Goal: Task Accomplishment & Management: Manage account settings

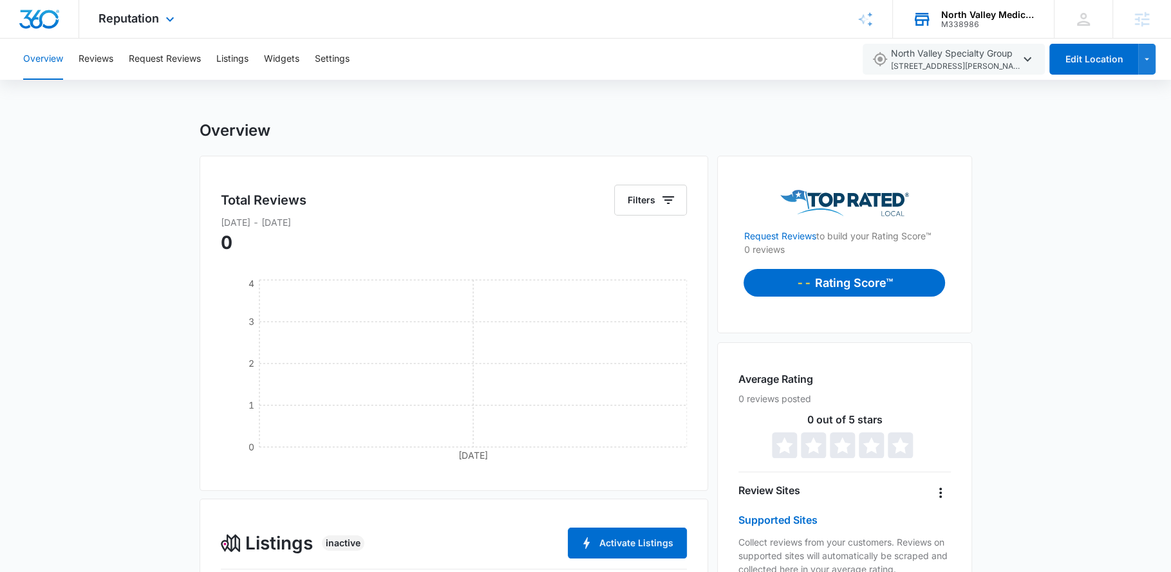
drag, startPoint x: 0, startPoint y: 0, endPoint x: 983, endPoint y: 28, distance: 983.1
click at [983, 28] on div "North Valley Medical Group M338986 Your Accounts View All" at bounding box center [973, 19] width 161 height 38
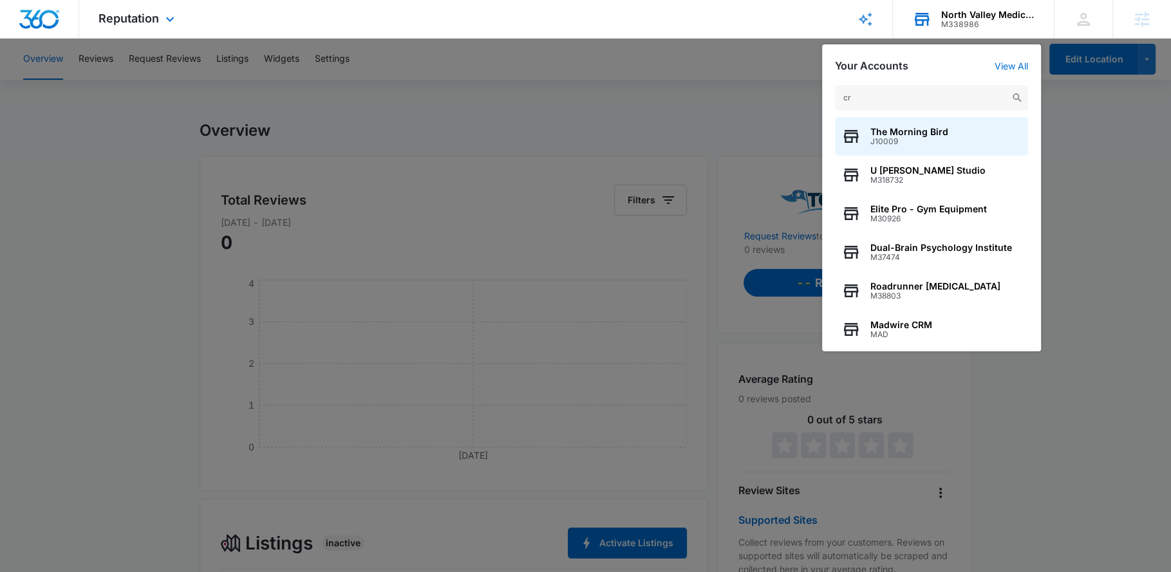
type input "crm"
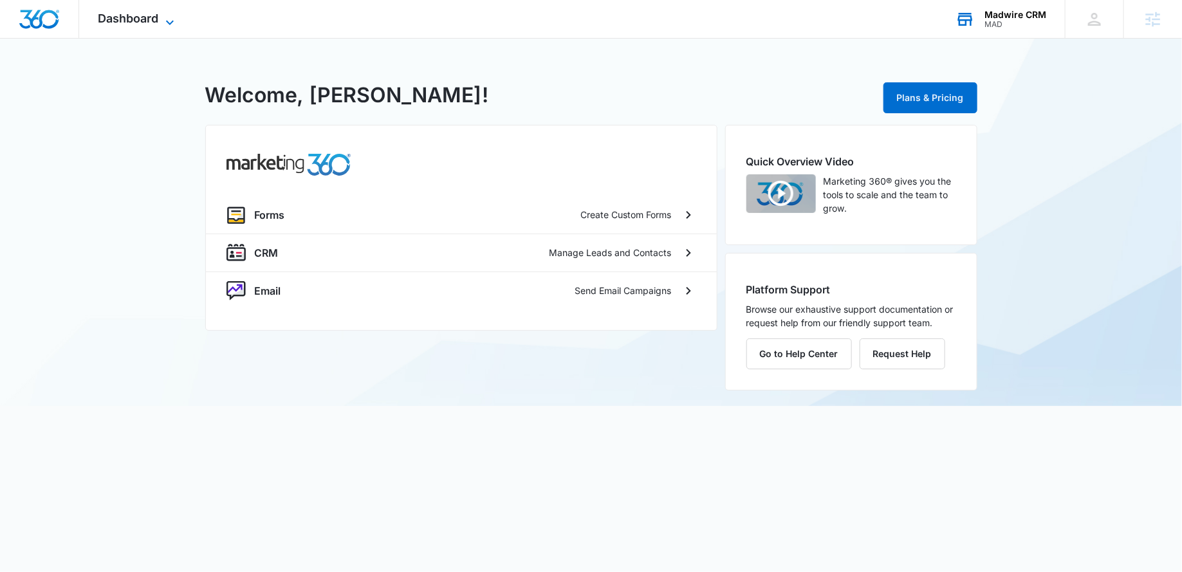
click at [172, 26] on icon at bounding box center [169, 22] width 15 height 15
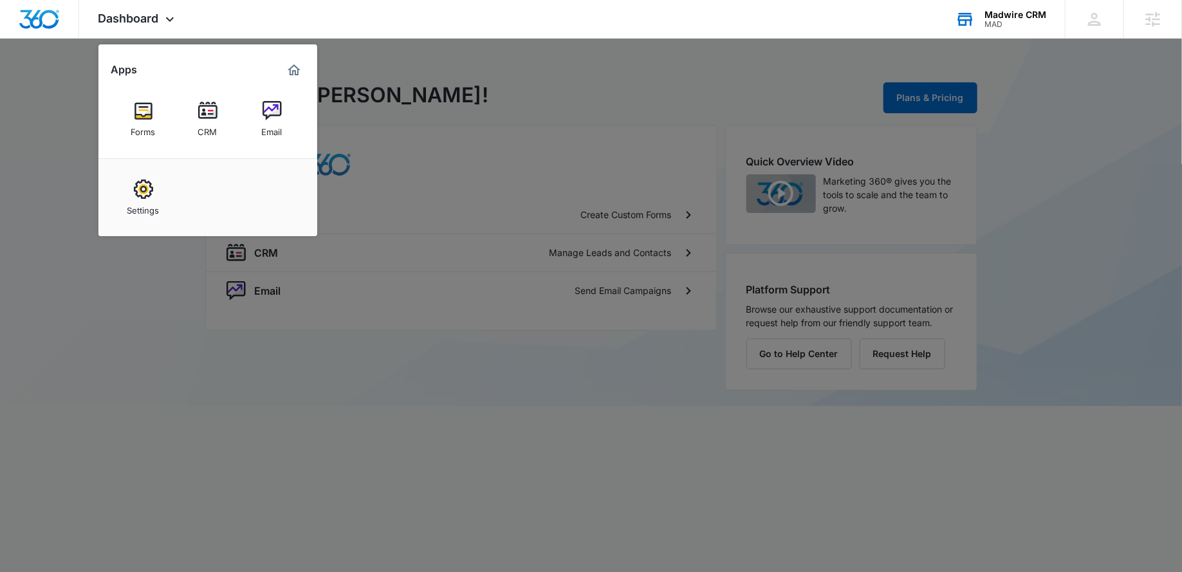
click at [559, 116] on div at bounding box center [591, 286] width 1182 height 572
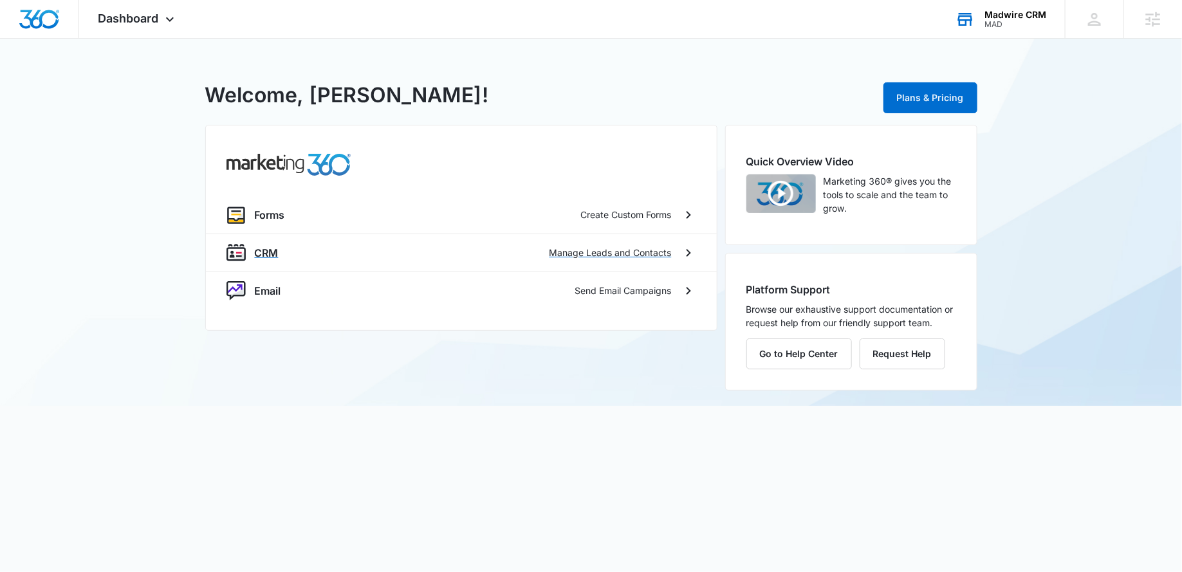
click at [283, 263] on div "CRM Manage Leads and Contacts" at bounding box center [461, 253] width 511 height 38
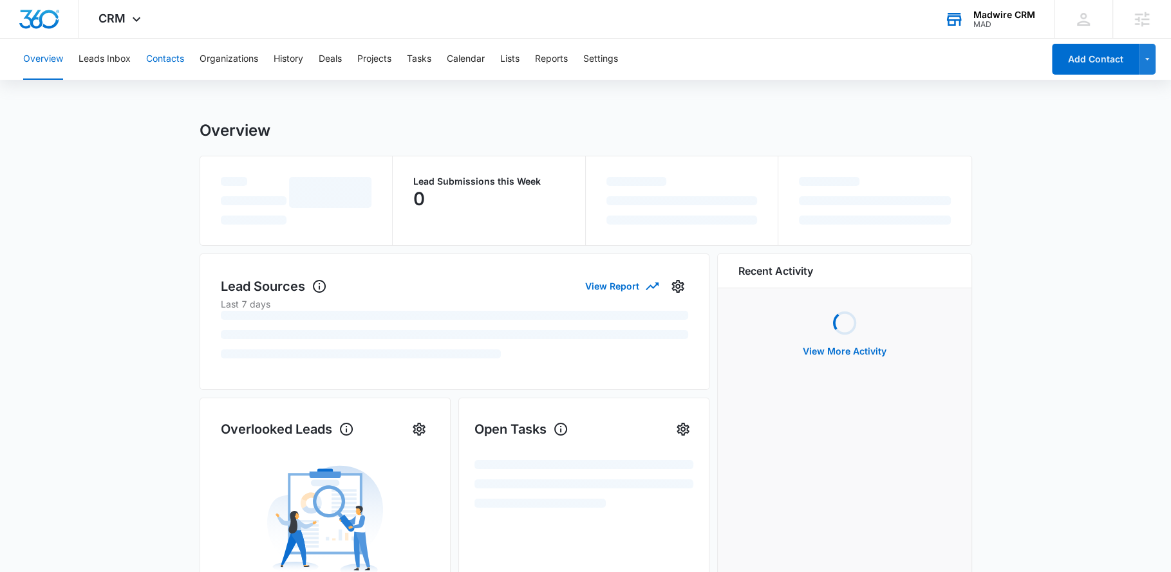
click at [157, 51] on button "Contacts" at bounding box center [165, 59] width 38 height 41
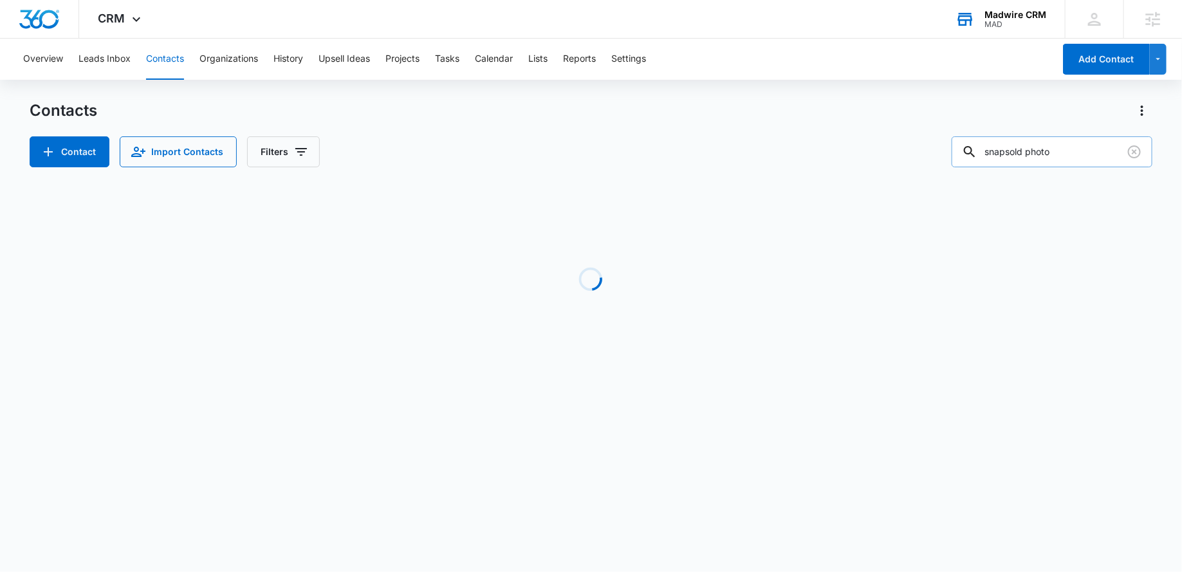
click at [1071, 149] on input "snapsold photo" at bounding box center [1052, 151] width 201 height 31
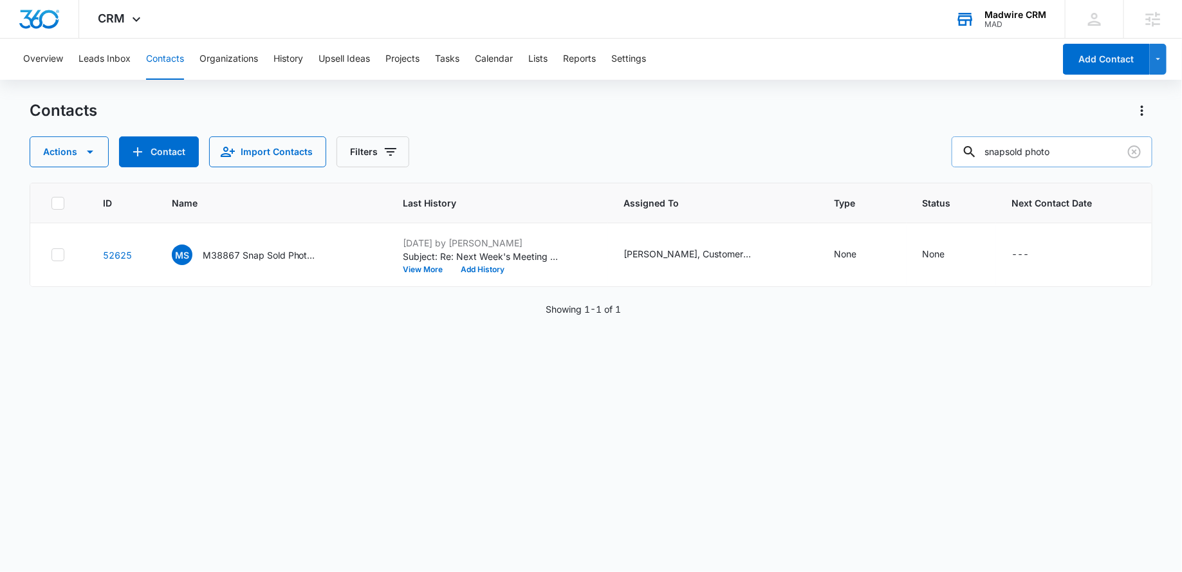
drag, startPoint x: 1115, startPoint y: 154, endPoint x: 999, endPoint y: 147, distance: 116.7
click at [999, 147] on div "snapsold photo" at bounding box center [1052, 151] width 201 height 31
type input "rb family"
click at [288, 255] on p "M38844 RB Family & Cosmetic Dentistry" at bounding box center [261, 255] width 116 height 14
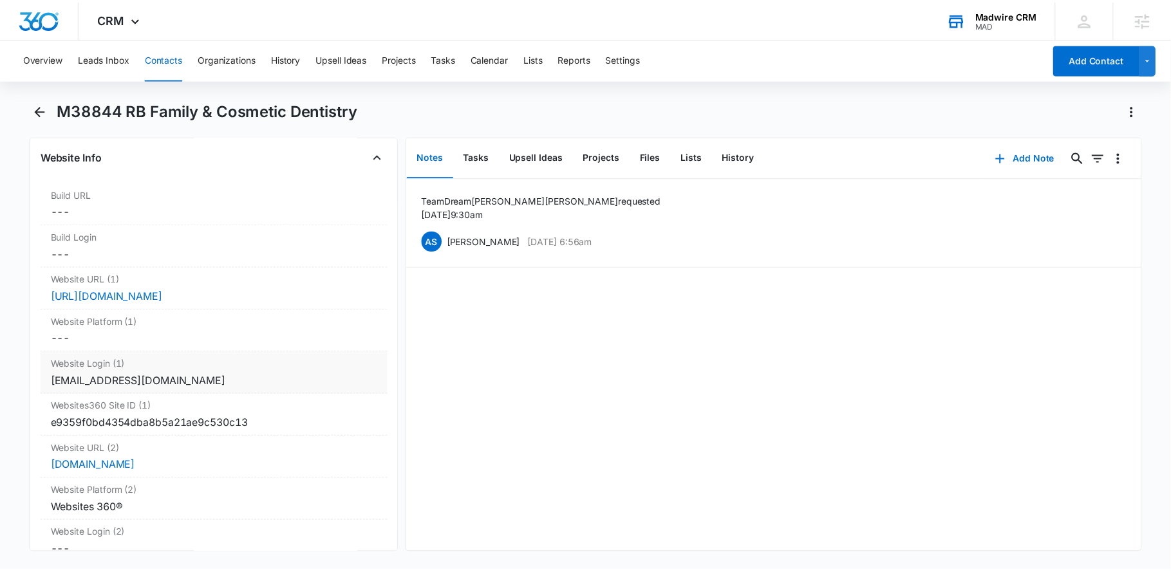
scroll to position [4889, 0]
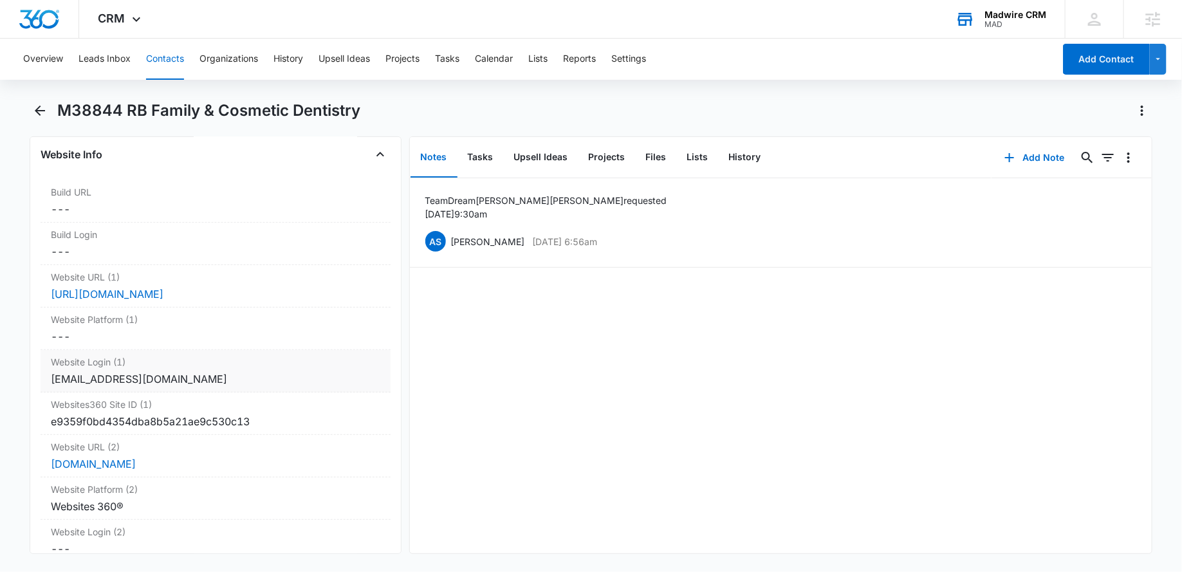
click at [127, 371] on div "[EMAIL_ADDRESS][DOMAIN_NAME]" at bounding box center [215, 378] width 329 height 15
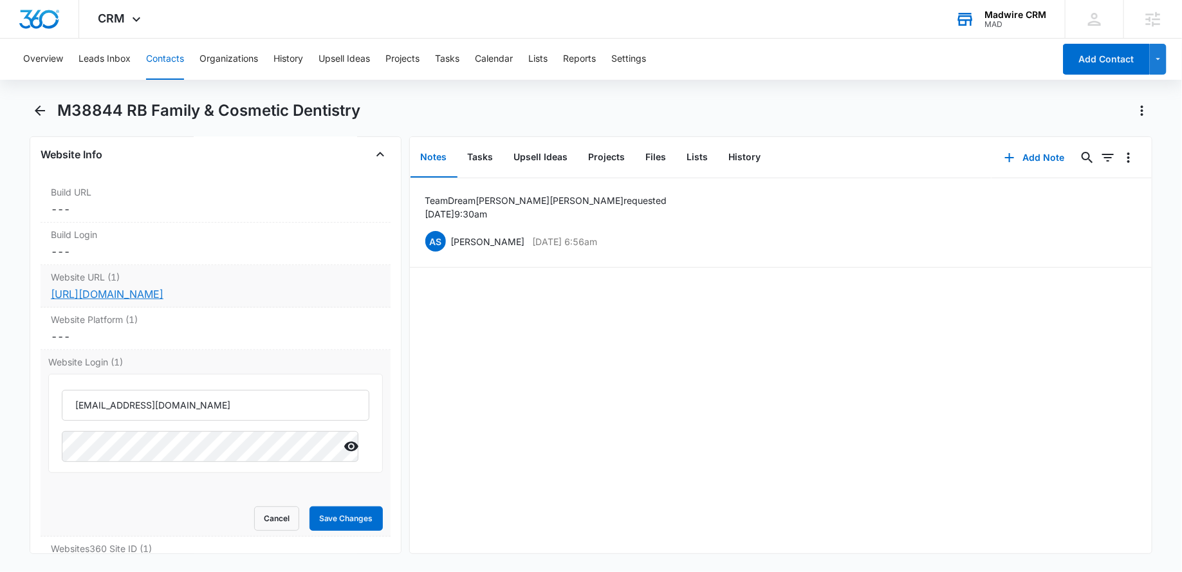
click at [163, 288] on link "[URL][DOMAIN_NAME]" at bounding box center [107, 294] width 113 height 13
click at [1005, 23] on div "MAD" at bounding box center [1016, 24] width 62 height 9
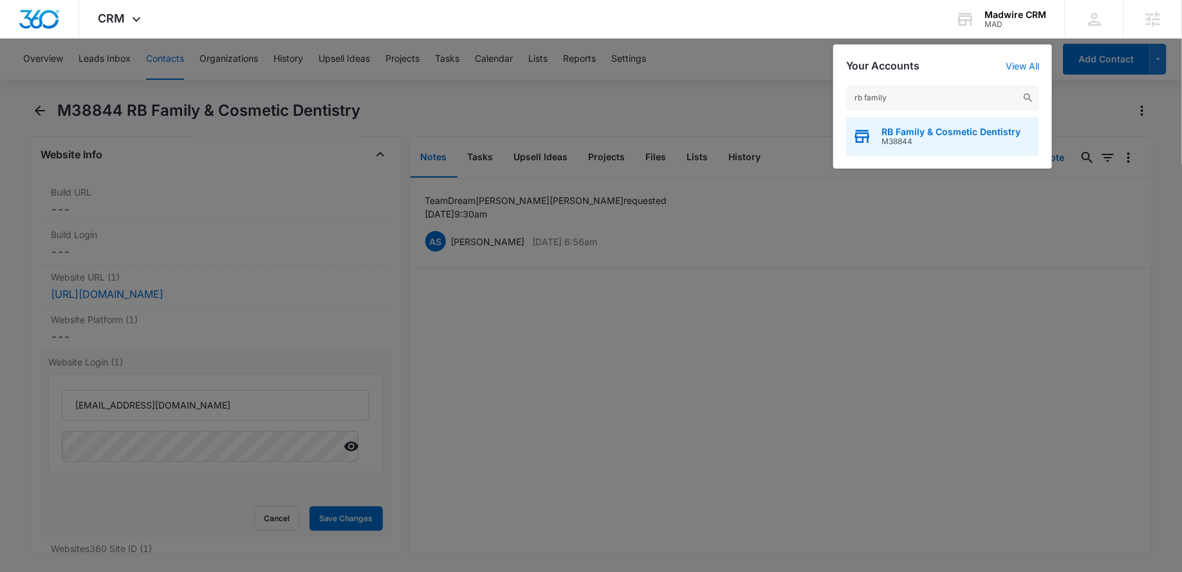
type input "rb family"
click at [978, 151] on div "RB Family & Cosmetic Dentistry M38844" at bounding box center [942, 136] width 193 height 39
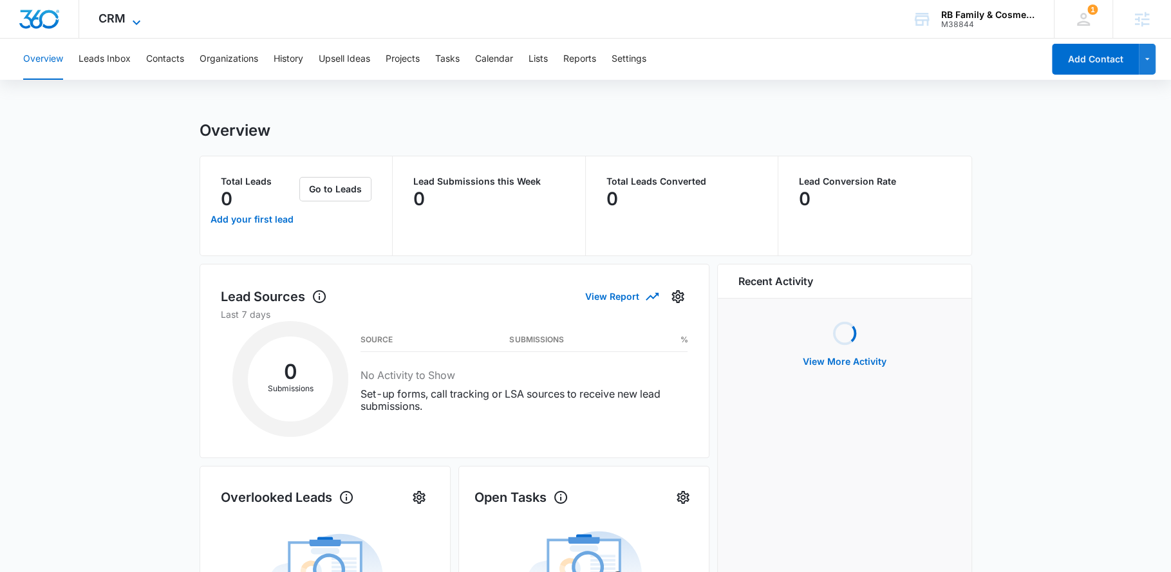
click at [138, 15] on icon at bounding box center [136, 22] width 15 height 15
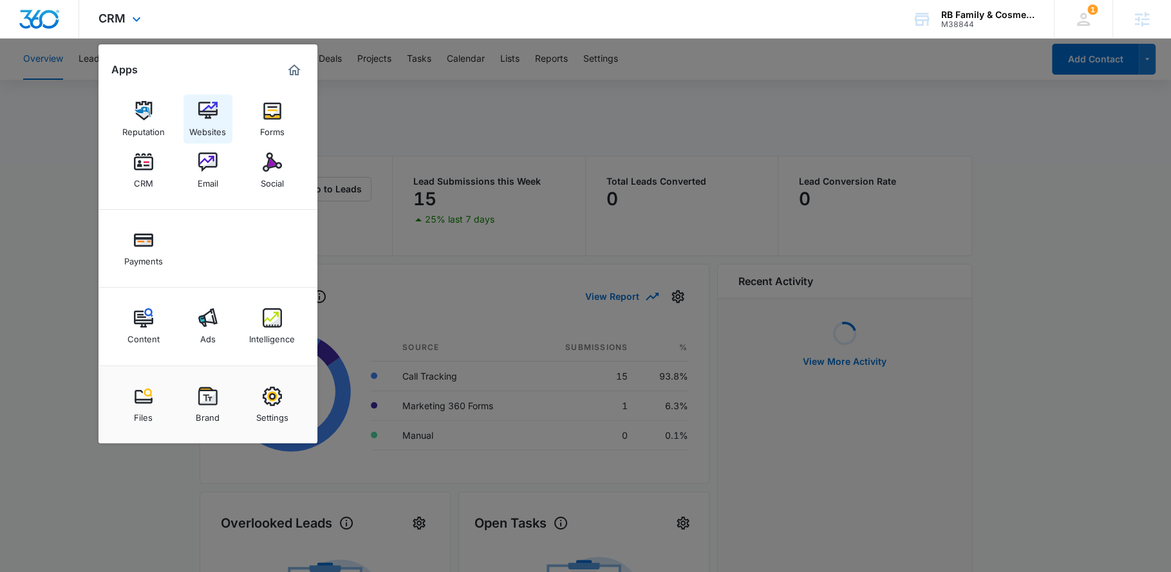
click at [214, 116] on img at bounding box center [207, 110] width 19 height 19
